Goal: Task Accomplishment & Management: Complete application form

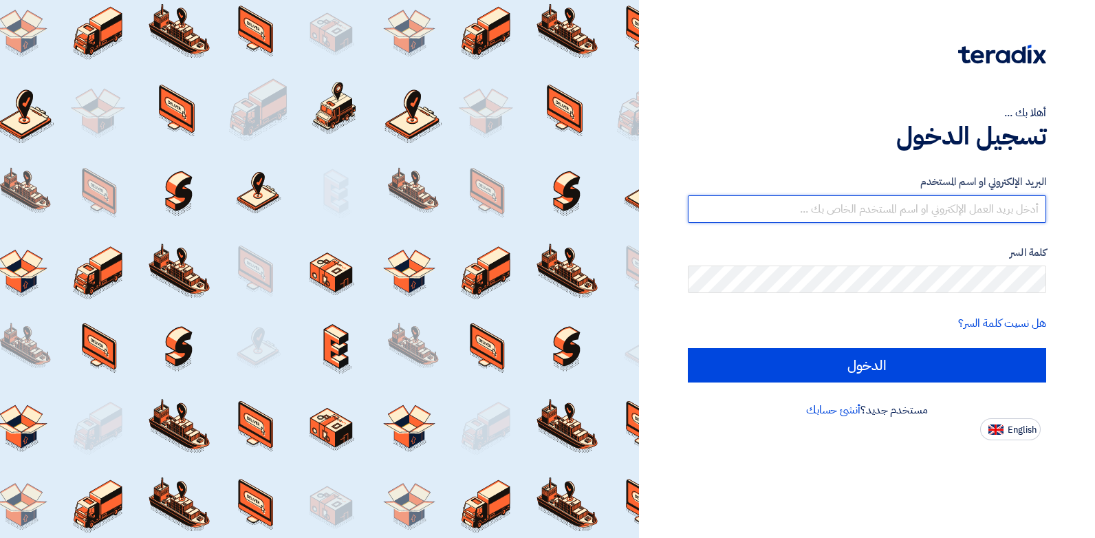
type input "[PERSON_NAME][EMAIL_ADDRESS][DOMAIN_NAME]"
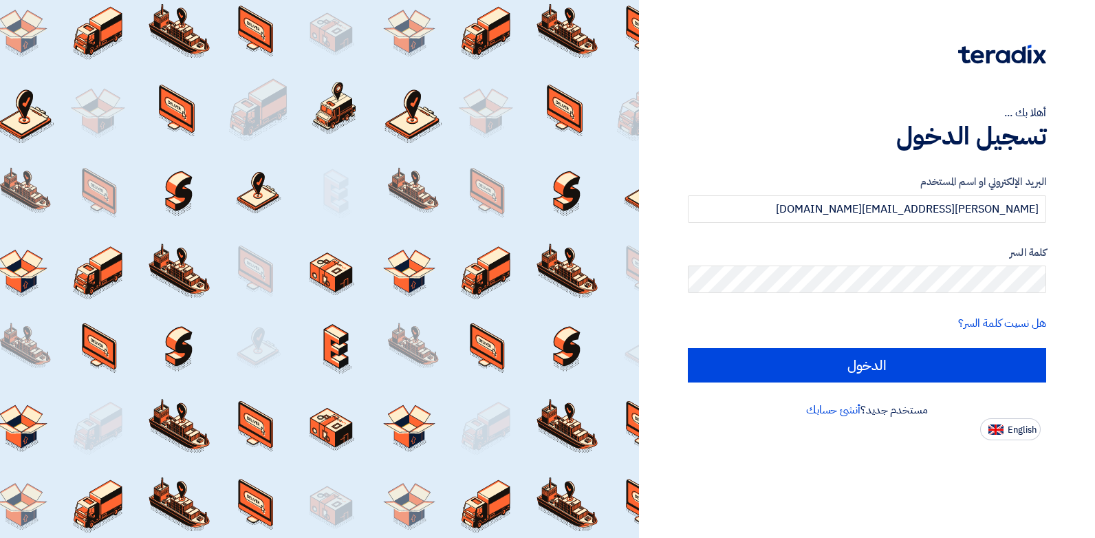
click at [861, 383] on div "البريد الإلكتروني او اسم المستخدم [EMAIL_ADDRESS][DOMAIN_NAME] كلمة السر هل نسي…" at bounding box center [867, 278] width 358 height 247
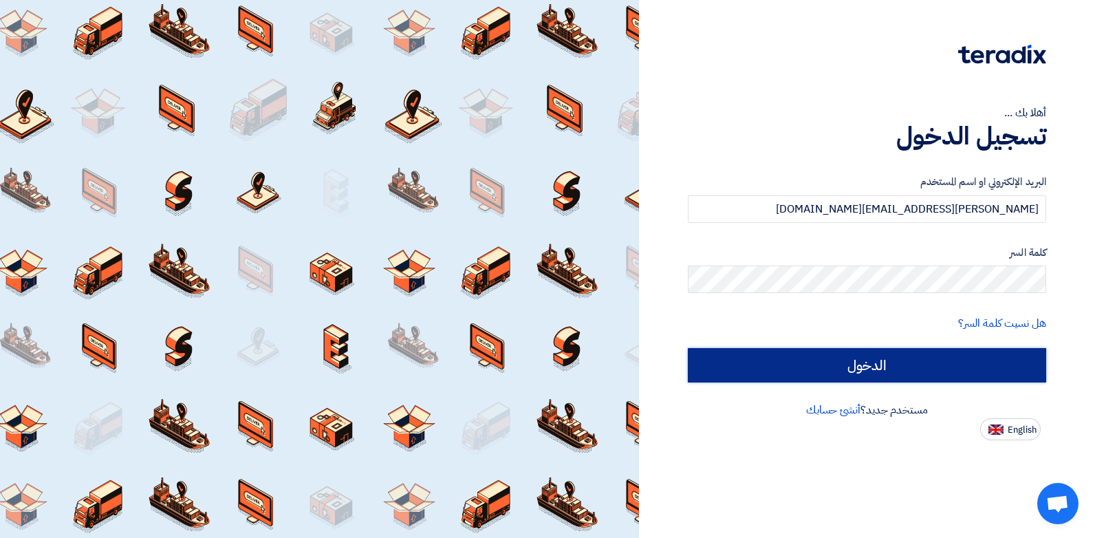
click at [866, 367] on input "الدخول" at bounding box center [867, 365] width 358 height 34
click at [865, 357] on input "الدخول" at bounding box center [867, 365] width 358 height 34
click at [864, 375] on input "الدخول" at bounding box center [867, 365] width 358 height 34
click at [859, 366] on input "الدخول" at bounding box center [867, 365] width 358 height 34
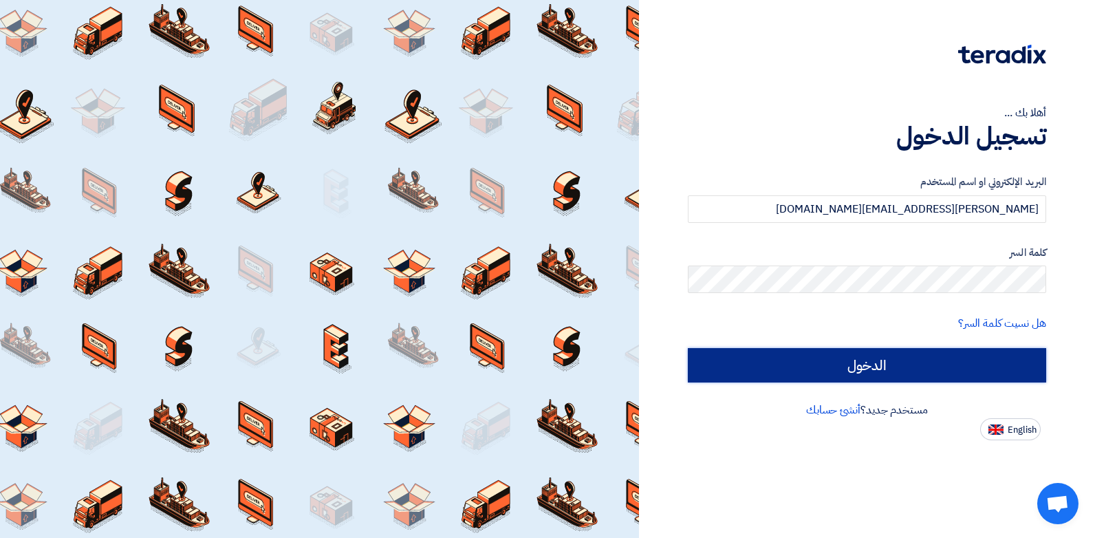
click at [839, 360] on input "الدخول" at bounding box center [867, 365] width 358 height 34
